Goal: Register for event/course

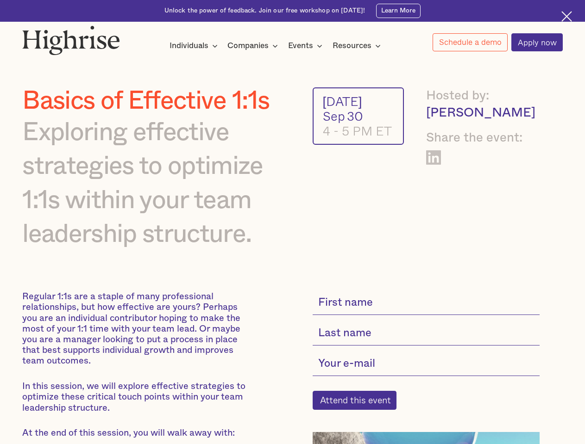
click at [194, 46] on div "Individuals" at bounding box center [188, 45] width 39 height 11
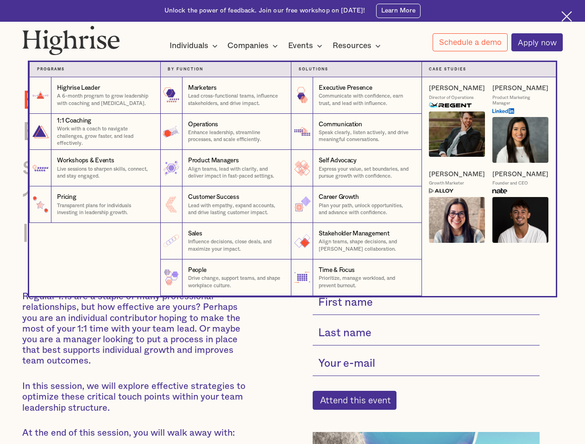
click at [254, 46] on div "Companies" at bounding box center [247, 45] width 41 height 11
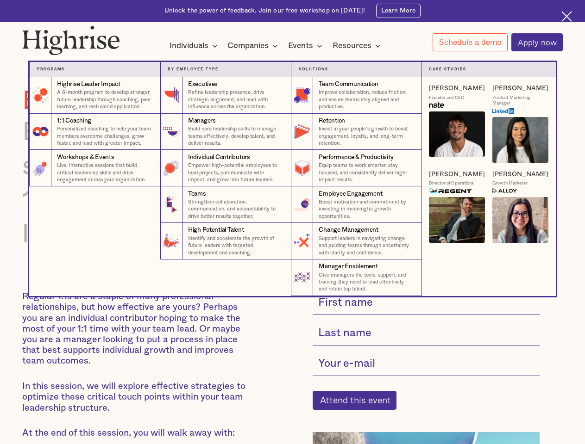
click at [307, 46] on div "Events" at bounding box center [300, 45] width 25 height 11
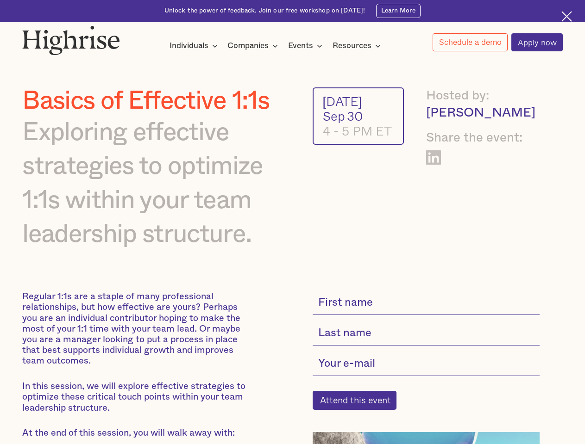
click at [359, 46] on div "Resources" at bounding box center [351, 45] width 39 height 11
click at [469, 43] on link "Schedule a demo" at bounding box center [469, 42] width 75 height 18
